Goal: Complete application form

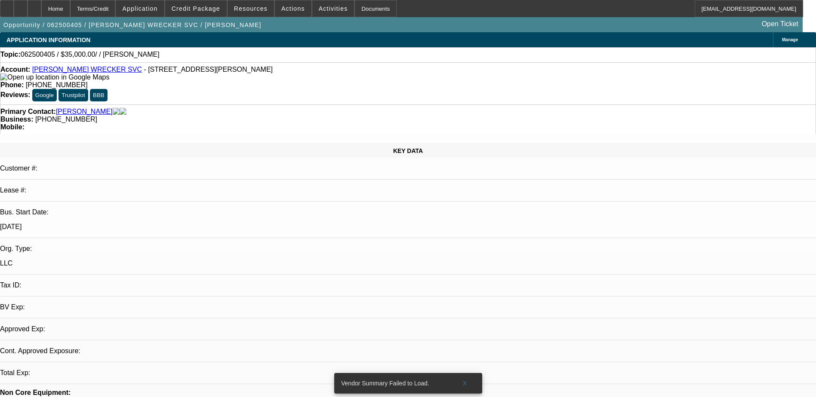
select select "0"
select select "2"
select select "0.1"
select select "1"
select select "2"
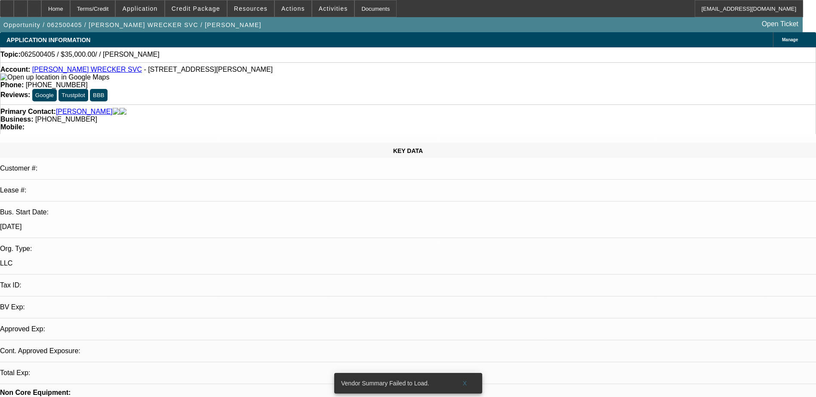
select select "4"
click at [90, 70] on link "BROWN'S WRECKER SVC" at bounding box center [87, 69] width 110 height 7
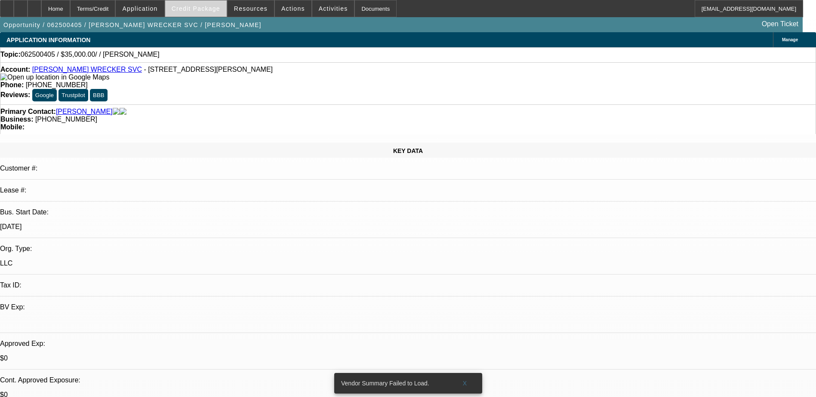
click at [188, 9] on span "Credit Package" at bounding box center [196, 8] width 49 height 7
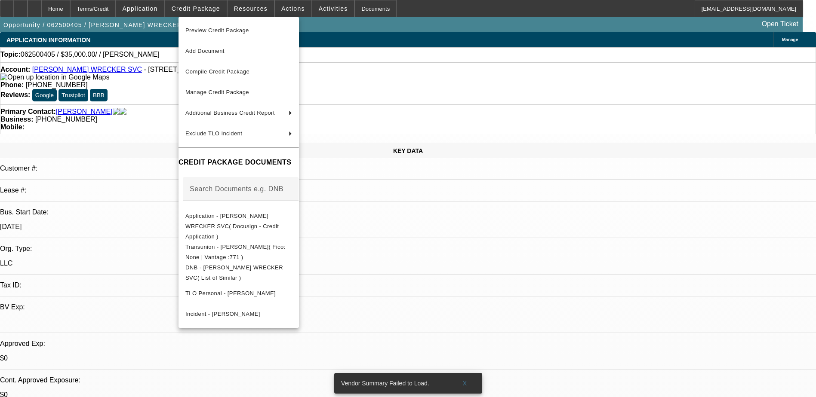
click at [630, 213] on div at bounding box center [408, 198] width 816 height 397
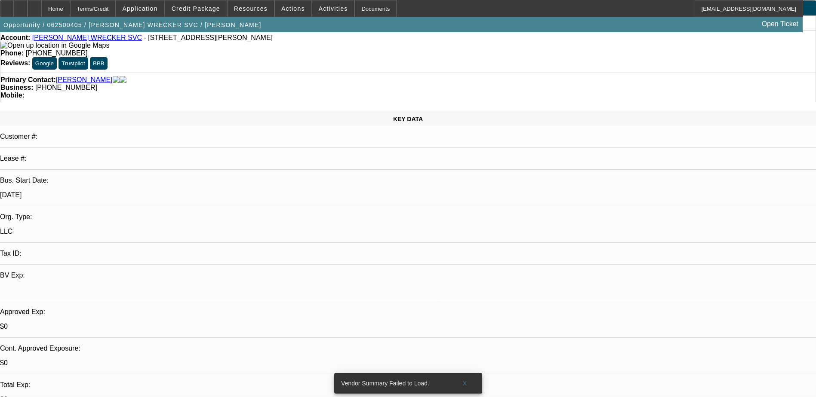
scroll to position [0, 0]
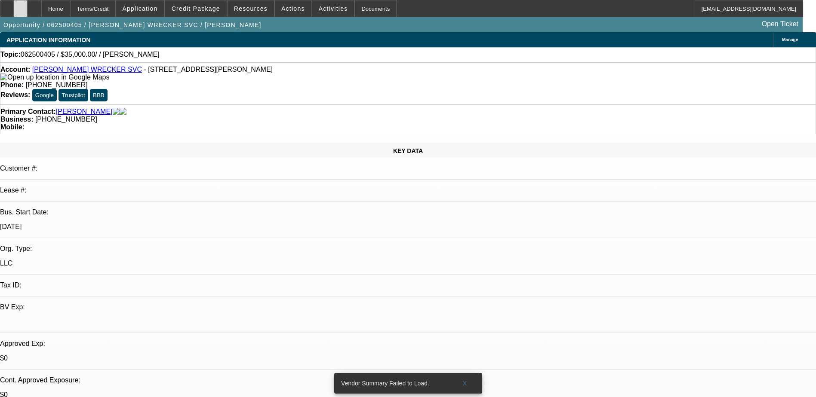
click at [21, 6] on icon at bounding box center [21, 6] width 0 height 0
click at [187, 10] on span "Credit Package" at bounding box center [196, 8] width 49 height 7
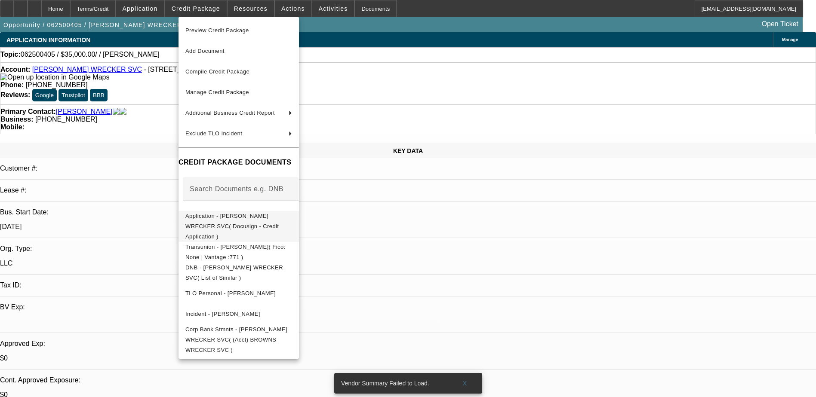
click at [265, 220] on span "Application - BROWN'S WRECKER SVC( Docusign - Credit Application )" at bounding box center [231, 226] width 93 height 27
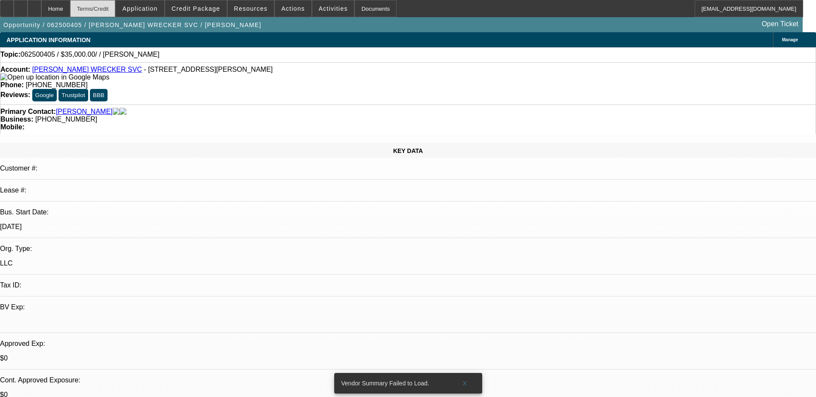
click at [106, 8] on div "Terms/Credit" at bounding box center [93, 8] width 46 height 17
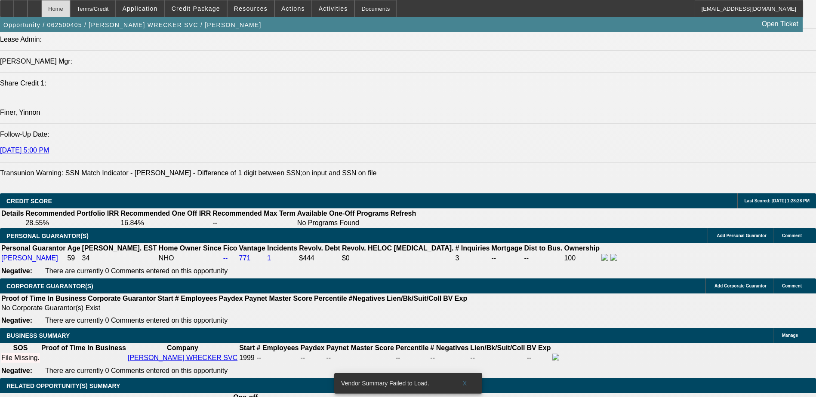
click at [69, 2] on div "Home" at bounding box center [55, 8] width 29 height 17
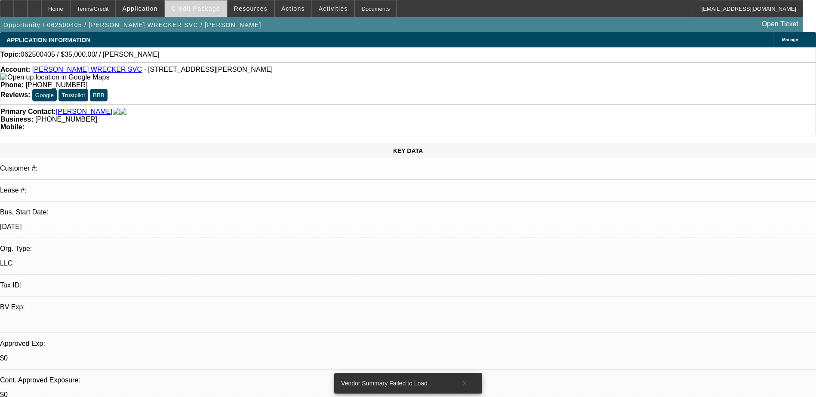
click at [191, 13] on span at bounding box center [195, 8] width 61 height 21
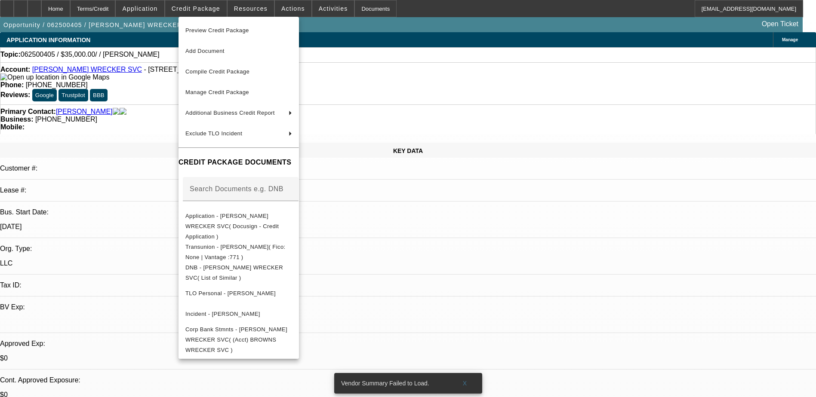
click at [242, 7] on div at bounding box center [408, 198] width 816 height 397
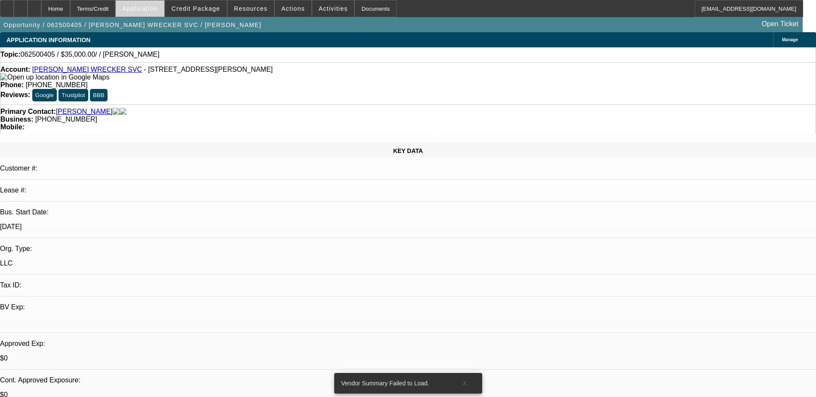
click at [151, 8] on span "Application" at bounding box center [139, 8] width 35 height 7
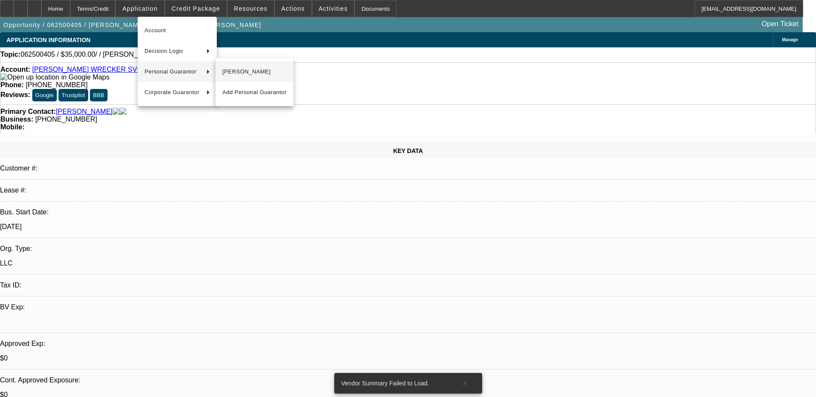
click at [222, 68] on button "Dana Brown" at bounding box center [254, 71] width 78 height 21
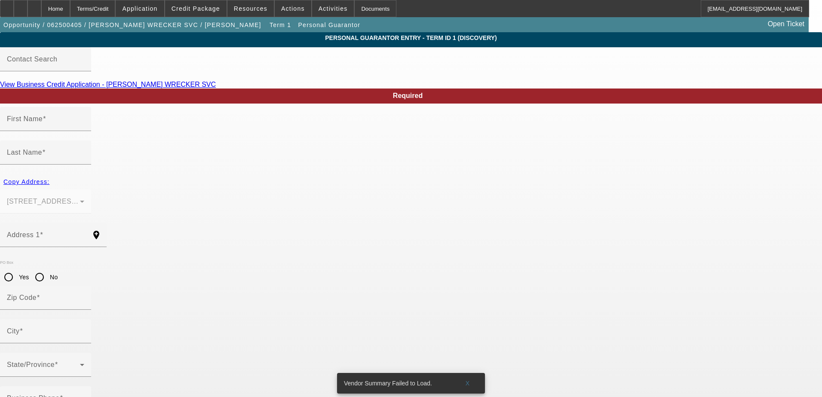
type input "Dana"
type input "Brown"
type input "748 Hancock Bridge Rd"
radio input "true"
type input "30680"
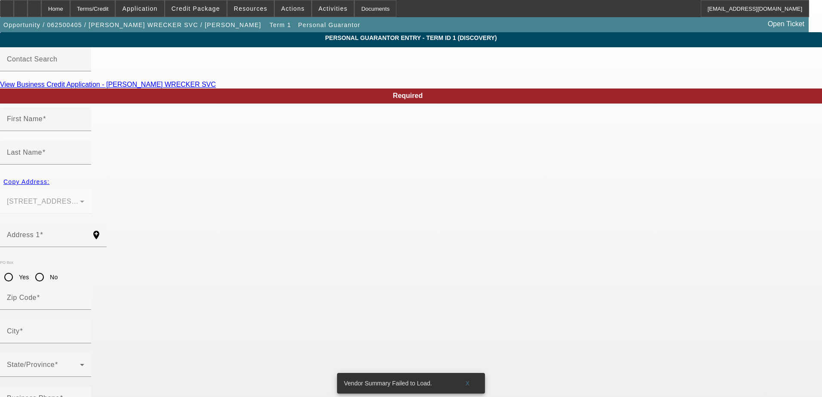
type input "Winder"
type input "[PHONE_NUMBER]"
type input "100"
type input "252-32-9685"
type input "[EMAIL_ADDRESS][DOMAIN_NAME]"
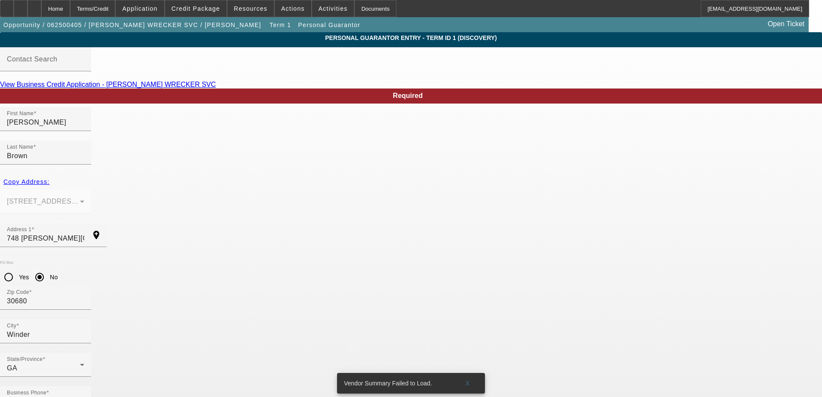
type input "252-31-9685"
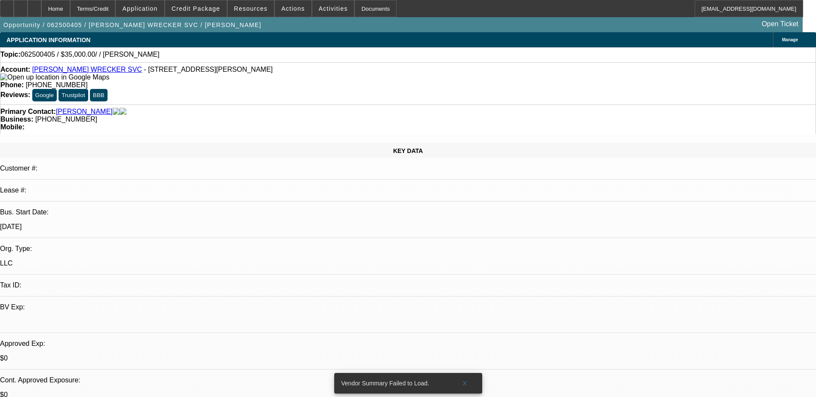
select select "0"
select select "2"
select select "0.1"
select select "4"
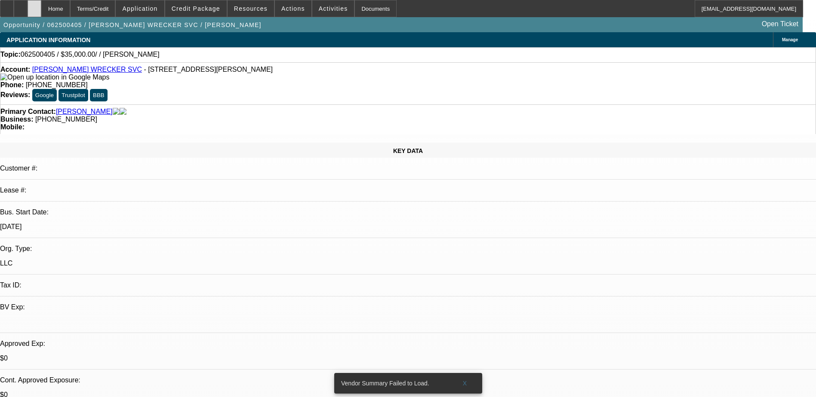
click at [41, 9] on div at bounding box center [35, 8] width 14 height 17
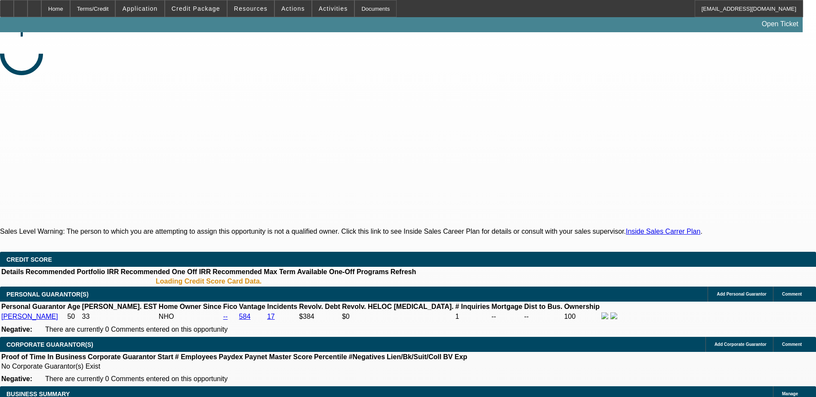
select select "0"
select select "2"
select select "0.1"
select select "4"
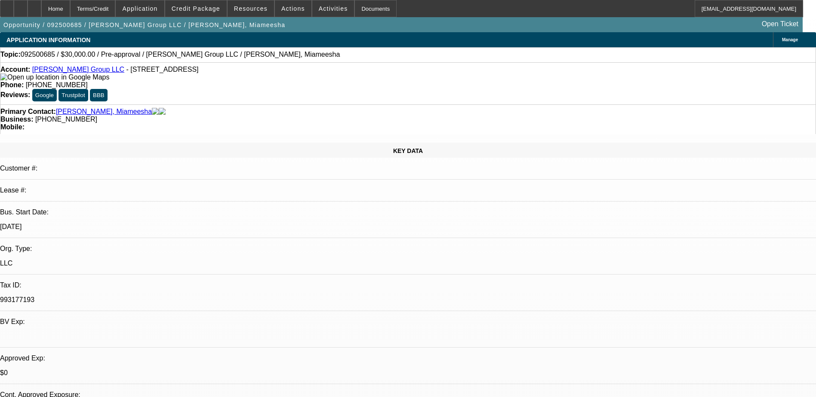
copy p "4435402794"
click at [280, 12] on span at bounding box center [293, 8] width 37 height 21
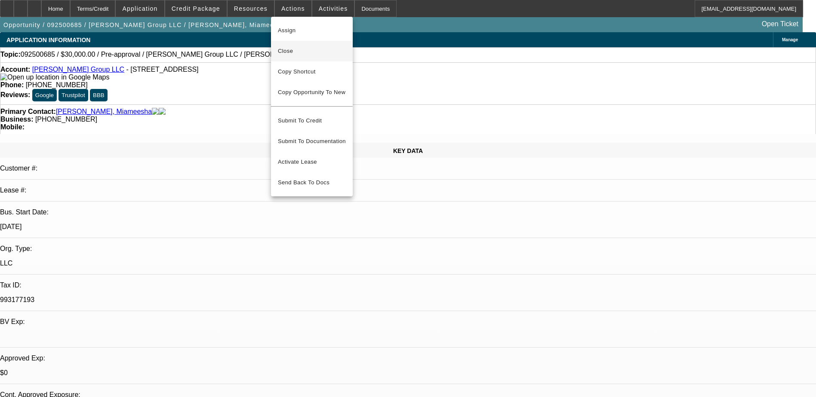
click at [294, 53] on span "Close" at bounding box center [312, 51] width 68 height 10
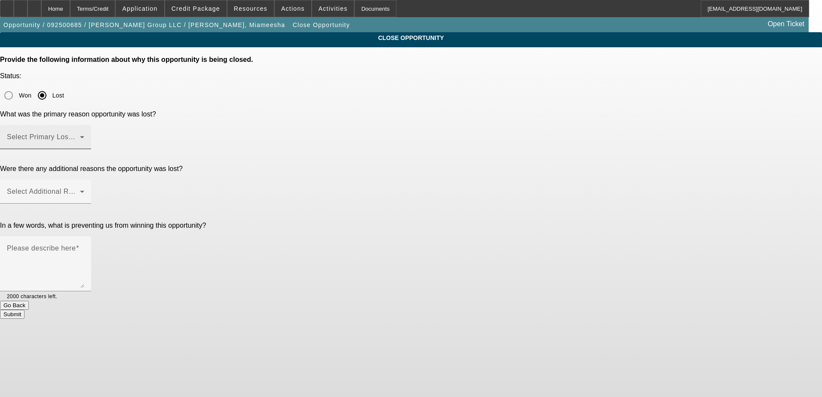
click at [98, 133] on mat-label "Select Primary Lost Reason" at bounding box center [52, 136] width 91 height 7
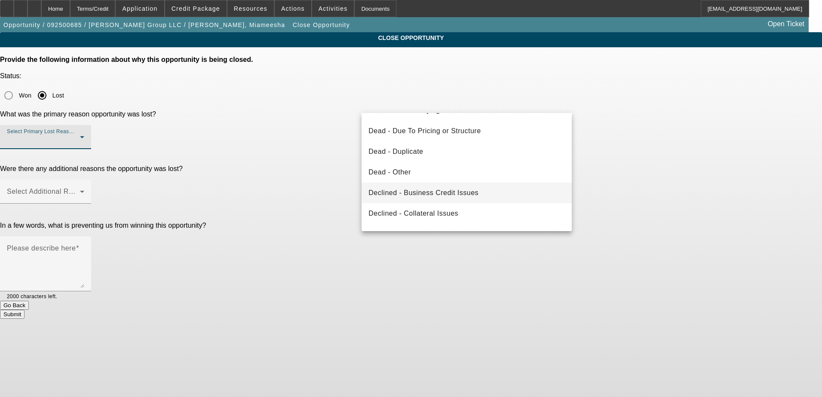
scroll to position [86, 0]
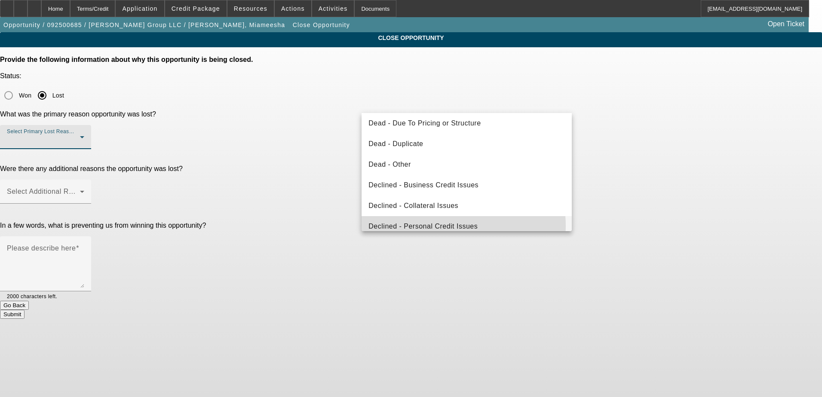
click at [456, 226] on span "Declined - Personal Credit Issues" at bounding box center [422, 226] width 109 height 10
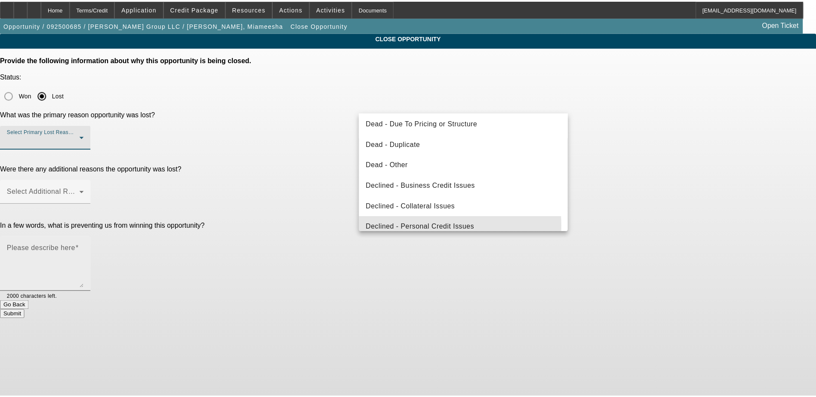
scroll to position [0, 0]
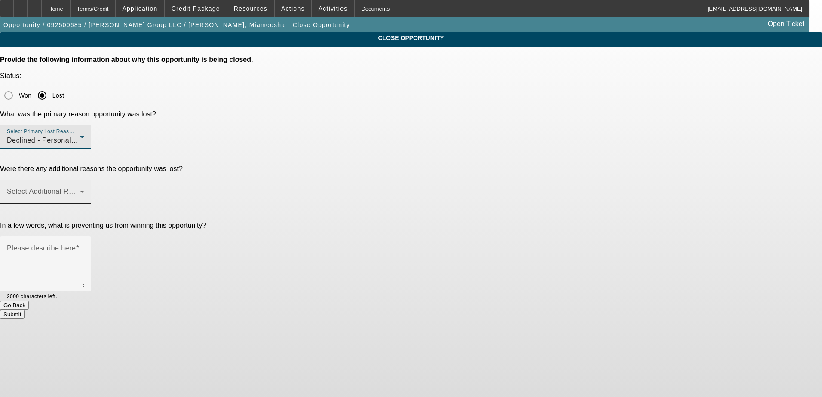
click at [80, 190] on span at bounding box center [43, 195] width 73 height 10
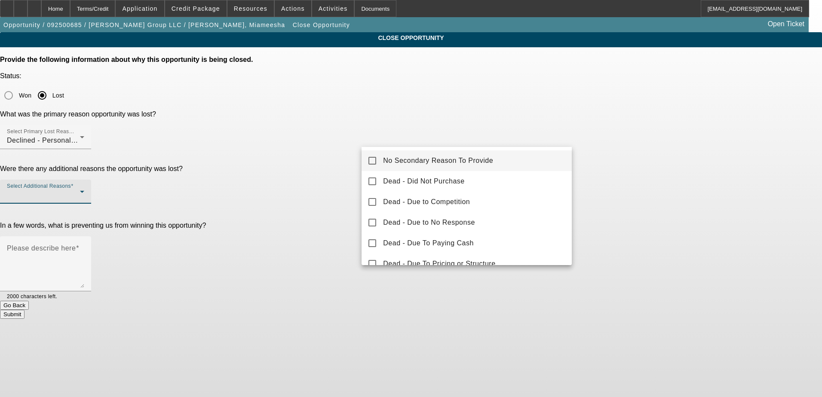
click at [413, 158] on span "No Secondary Reason To Provide" at bounding box center [438, 161] width 110 height 10
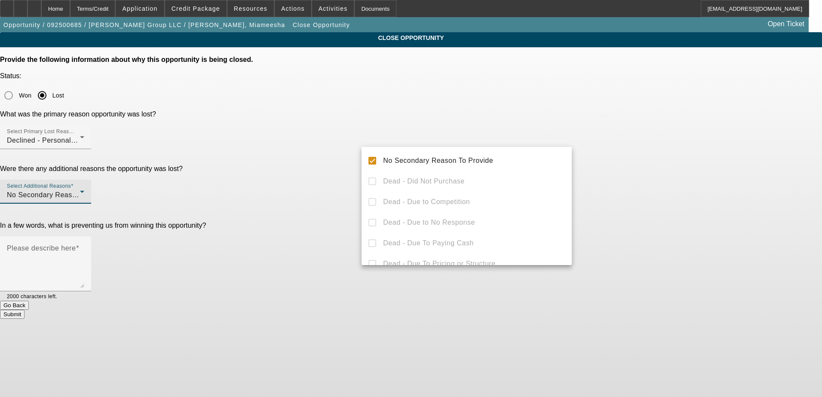
drag, startPoint x: 346, startPoint y: 180, endPoint x: 356, endPoint y: 175, distance: 11.2
click at [347, 180] on div at bounding box center [411, 198] width 822 height 397
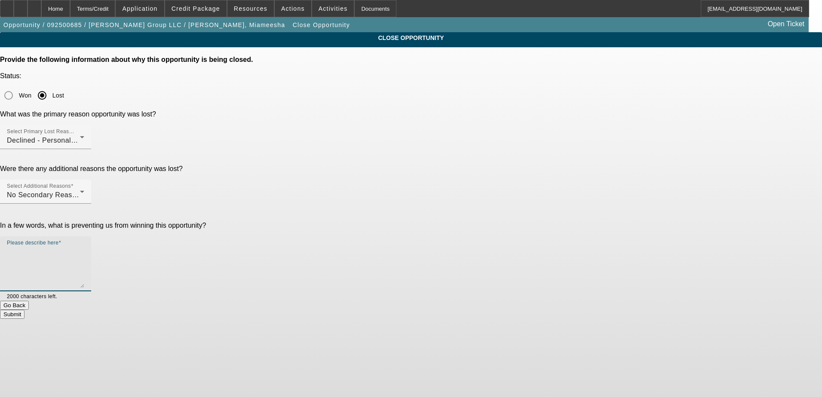
click at [84, 247] on textarea "Please describe here" at bounding box center [45, 267] width 77 height 41
type textarea "Bad personal Credit"
click at [25, 310] on button "Submit" at bounding box center [12, 314] width 25 height 9
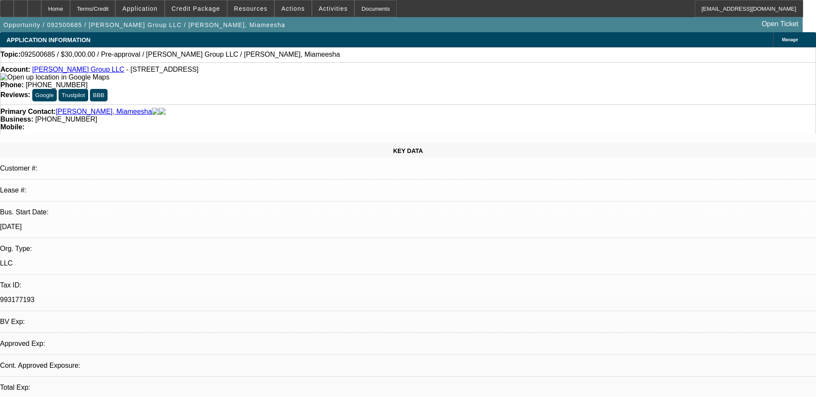
select select "0"
select select "2"
select select "0.1"
select select "4"
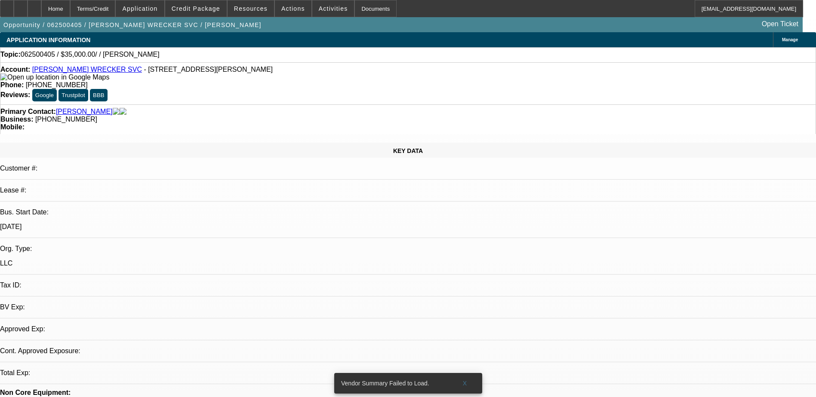
select select "0"
select select "2"
select select "0.1"
select select "4"
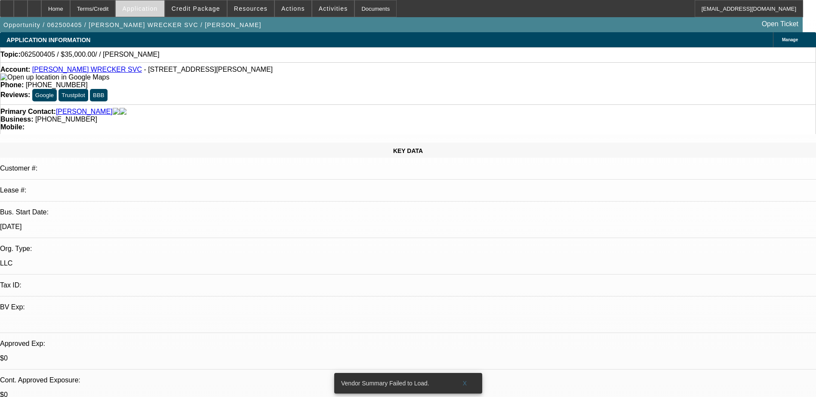
click at [158, 4] on span at bounding box center [140, 8] width 48 height 21
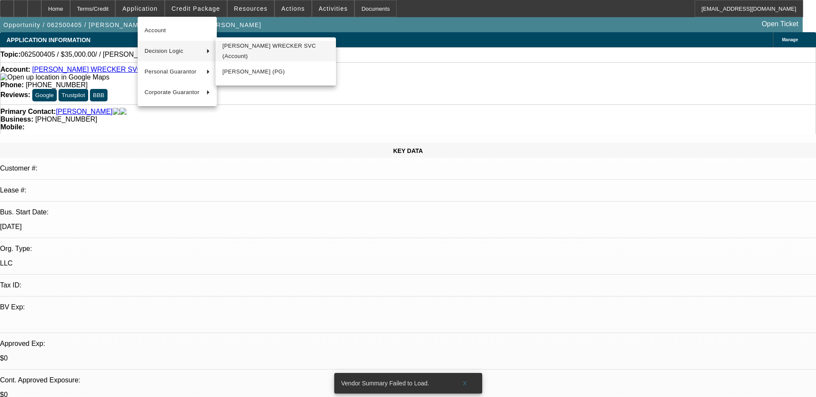
click at [245, 53] on span "BROWN'S WRECKER SVC (Account)" at bounding box center [275, 51] width 107 height 21
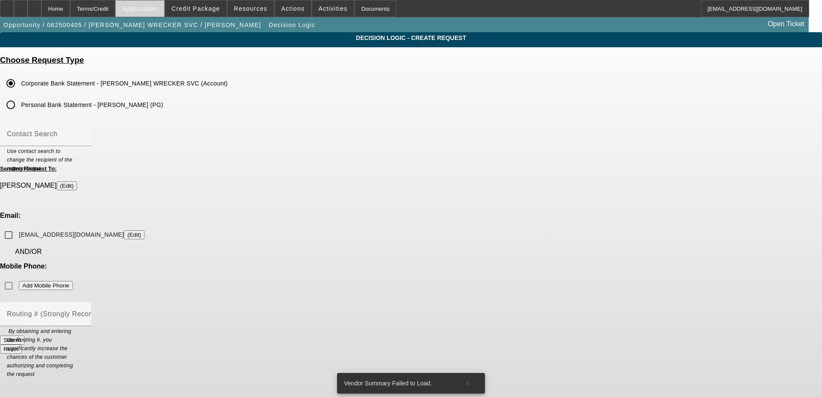
click at [149, 11] on span "Application" at bounding box center [139, 8] width 35 height 7
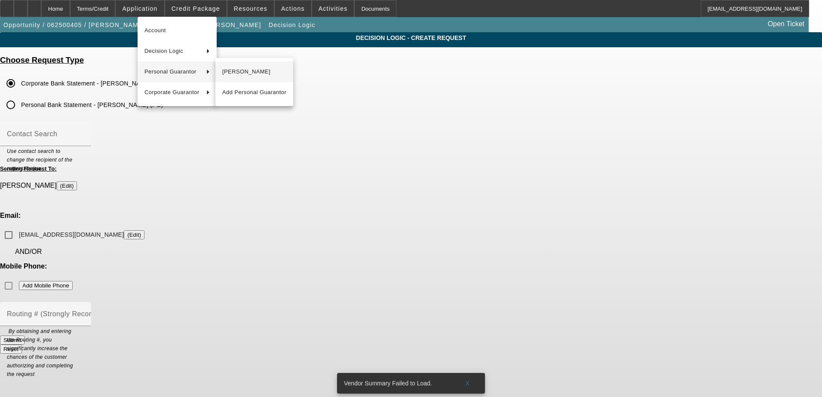
click at [231, 73] on span "Dana Brown" at bounding box center [254, 72] width 64 height 10
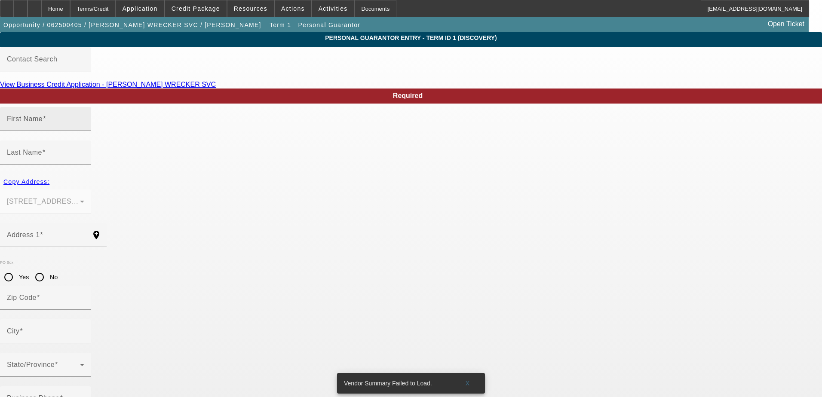
type input "Dana"
type input "Brown"
type input "748 Hancock Bridge Rd"
radio input "true"
type input "30680"
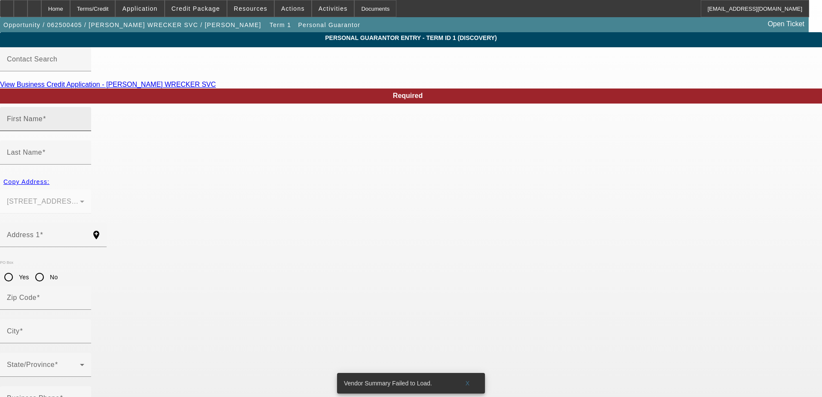
type input "Winder"
type input "[PHONE_NUMBER]"
type input "100"
type input "252-31-9685"
type input "[EMAIL_ADDRESS][DOMAIN_NAME]"
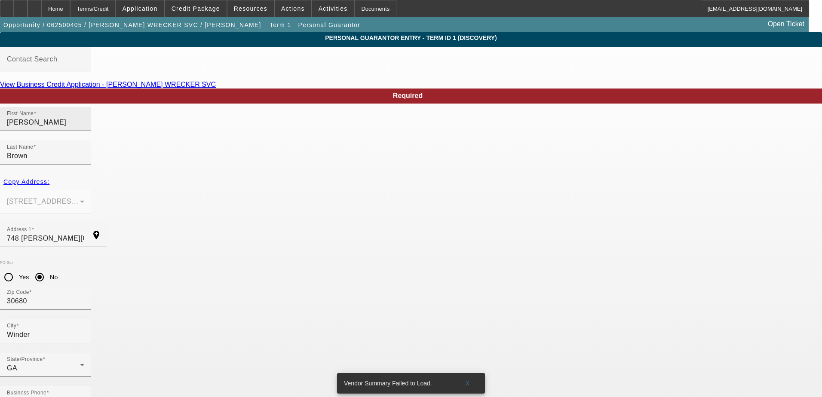
click at [84, 128] on input "Dana" at bounding box center [45, 122] width 77 height 10
type input "[PERSON_NAME]"
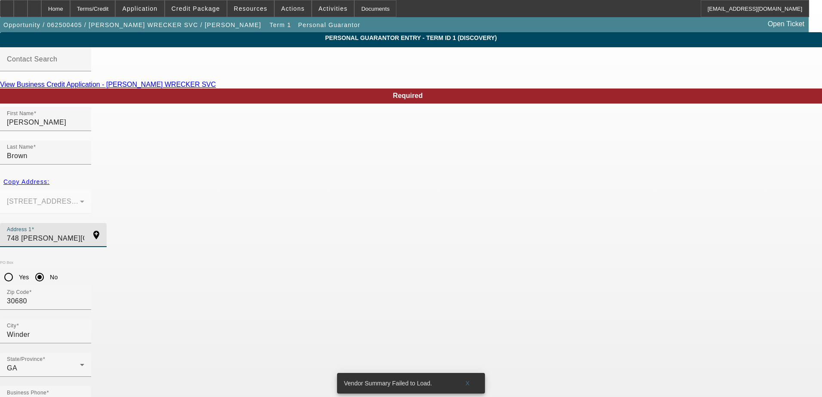
drag, startPoint x: 259, startPoint y: 203, endPoint x: 94, endPoint y: 195, distance: 164.9
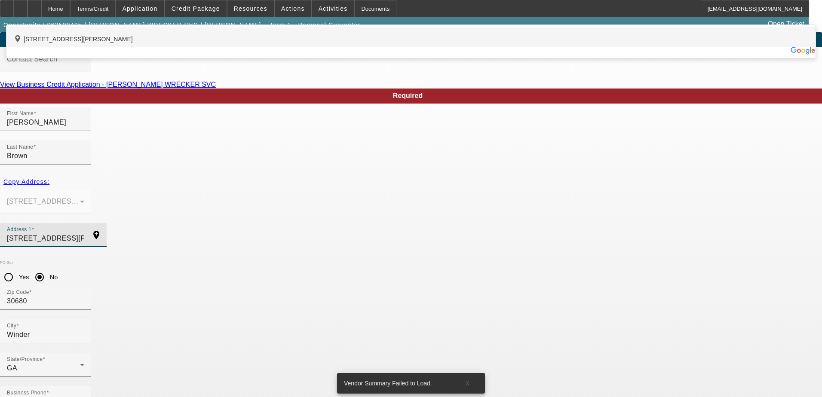
click at [301, 47] on div "add_location 814 Hancock Bridge Road, Winder, GA 30680, US" at bounding box center [410, 37] width 809 height 20
type input "[STREET_ADDRESS][PERSON_NAME]"
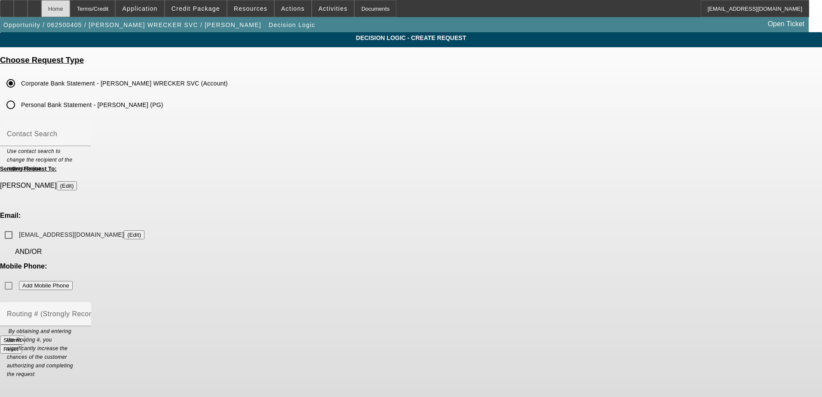
click at [70, 12] on div "Home" at bounding box center [55, 8] width 29 height 17
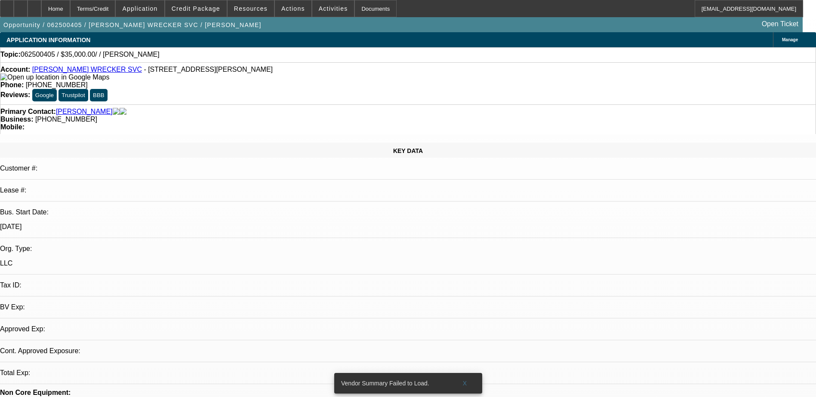
select select "0"
select select "2"
select select "0.1"
select select "4"
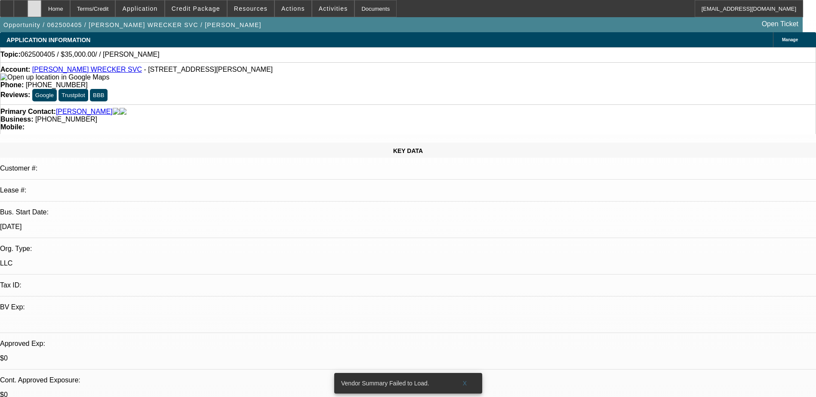
click at [41, 11] on div at bounding box center [35, 8] width 14 height 17
select select "0"
select select "2"
select select "0.1"
select select "1"
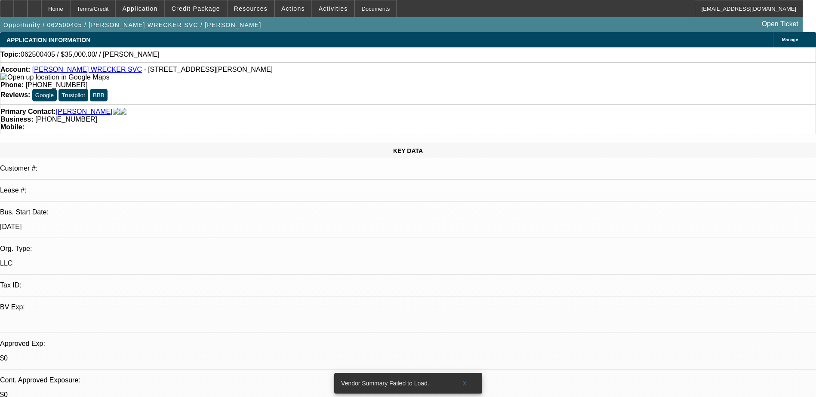
select select "2"
select select "4"
click at [157, 6] on span "Application" at bounding box center [139, 8] width 35 height 7
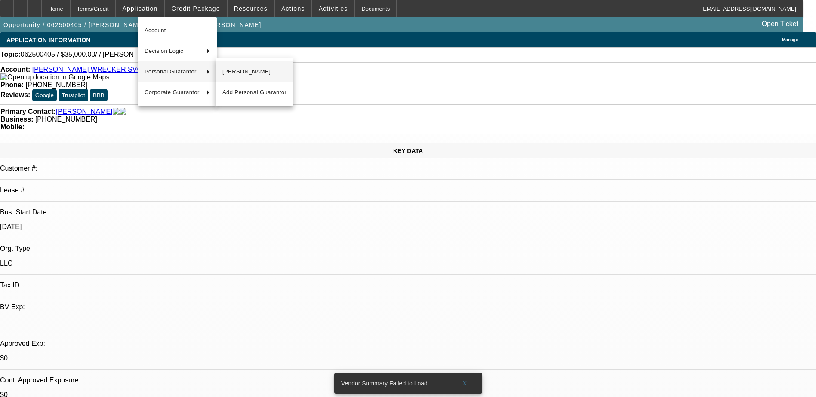
click at [244, 74] on span "[PERSON_NAME]" at bounding box center [254, 72] width 64 height 10
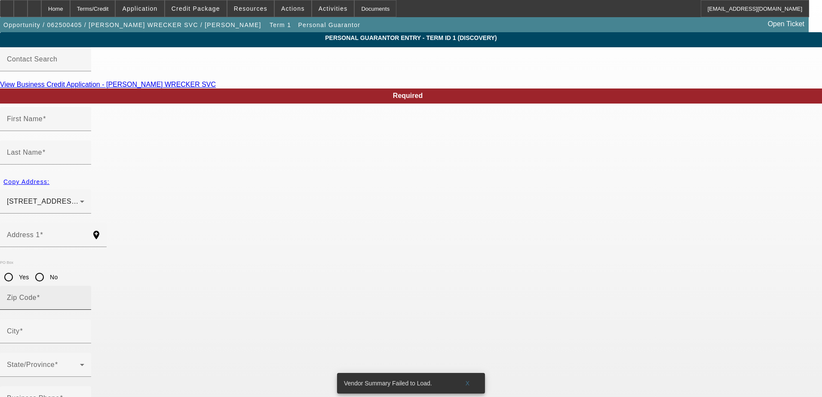
type input "[PERSON_NAME]"
type input "Brown"
type input "[STREET_ADDRESS][PERSON_NAME]"
radio input "true"
type input "30680"
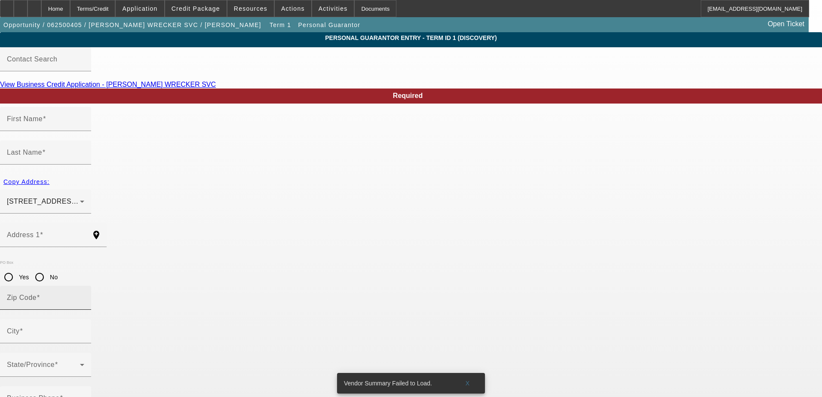
type input "Winder"
type input "[PHONE_NUMBER]"
type input "100"
type input "252-31-9685"
type input "[EMAIL_ADDRESS][DOMAIN_NAME]"
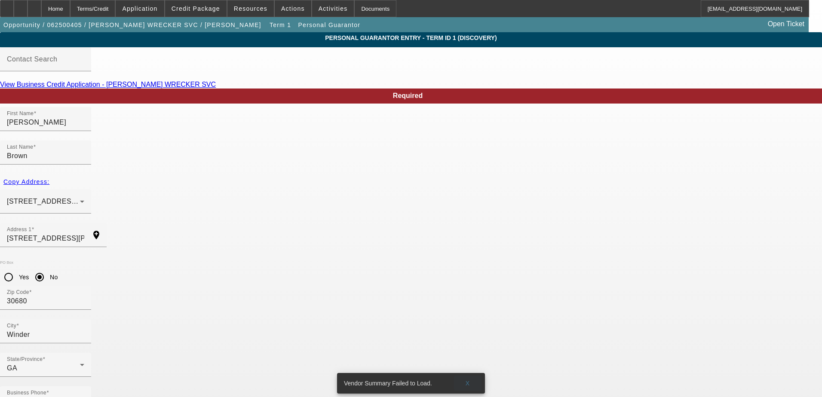
drag, startPoint x: 466, startPoint y: 375, endPoint x: 475, endPoint y: 375, distance: 9.5
click at [466, 380] on span "X" at bounding box center [468, 383] width 5 height 7
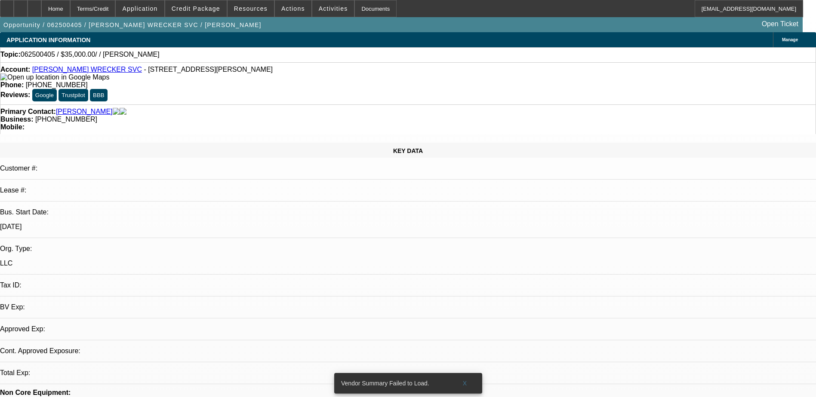
select select "0"
select select "2"
select select "0.1"
select select "4"
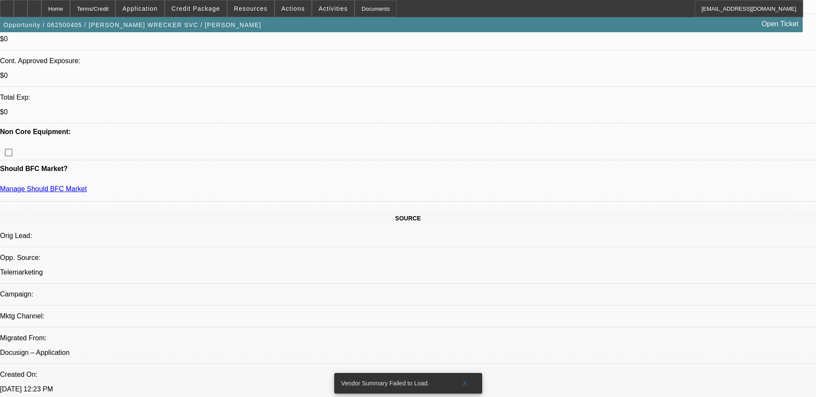
scroll to position [172, 0]
